Goal: Go to known website: Access a specific website the user already knows

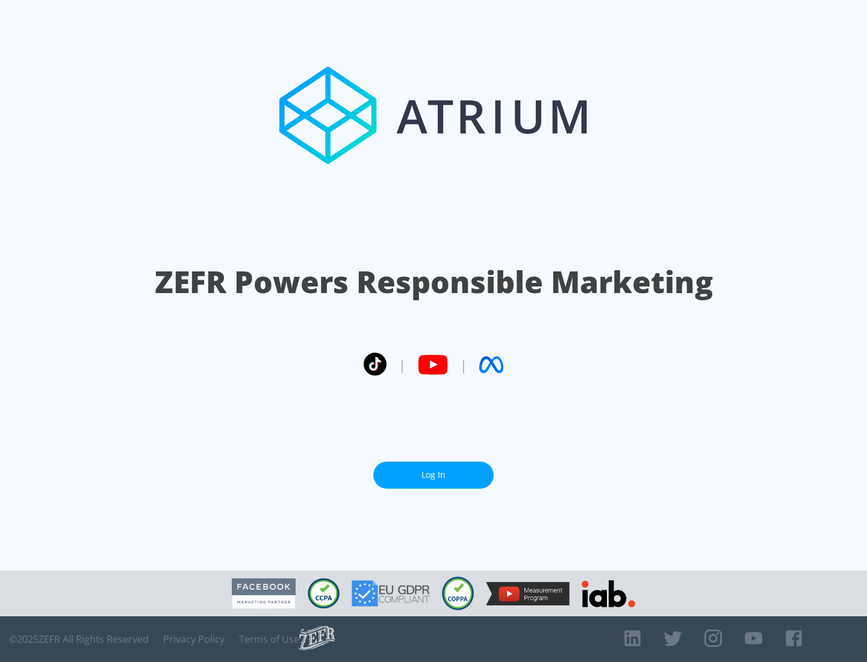
click at [433, 475] on link "Log In" at bounding box center [433, 475] width 120 height 27
